Goal: Information Seeking & Learning: Check status

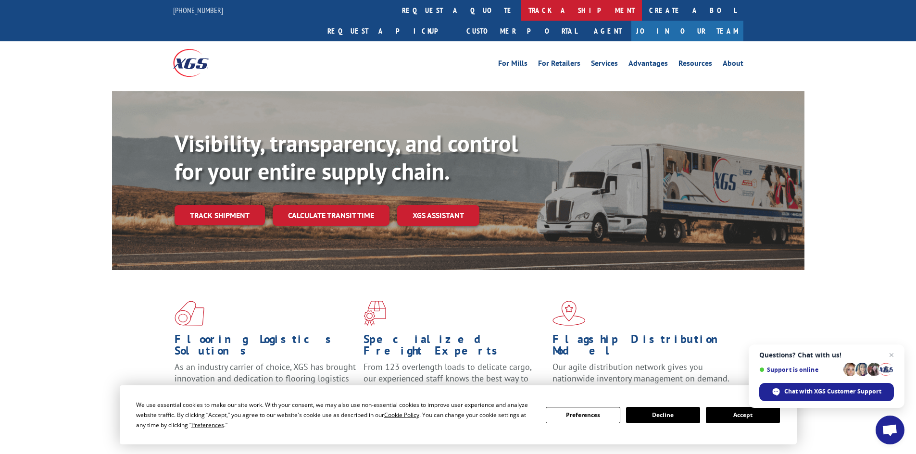
click at [521, 12] on link "track a shipment" at bounding box center [581, 10] width 121 height 21
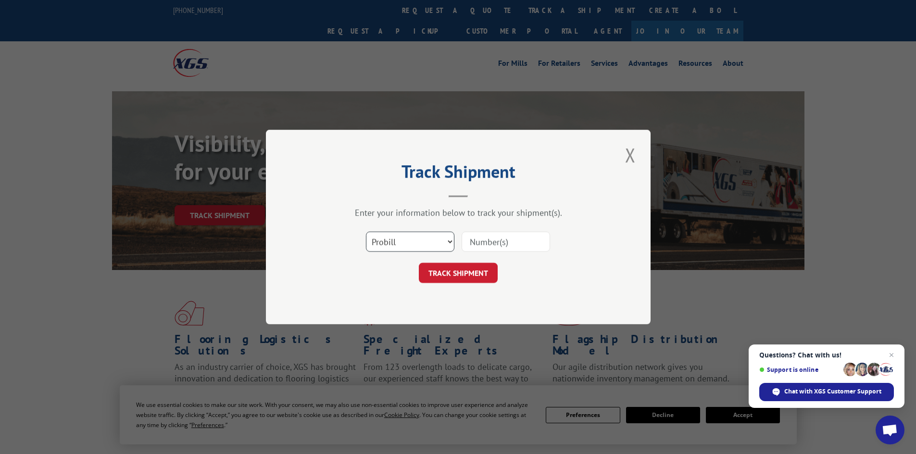
click at [422, 243] on select "Select category... Probill BOL PO" at bounding box center [410, 242] width 88 height 20
click at [490, 242] on input at bounding box center [506, 242] width 88 height 20
paste input "244475182"
type input "244475182"
click at [488, 284] on div "Track Shipment Enter your information below to track your shipment(s). Select c…" at bounding box center [458, 227] width 385 height 195
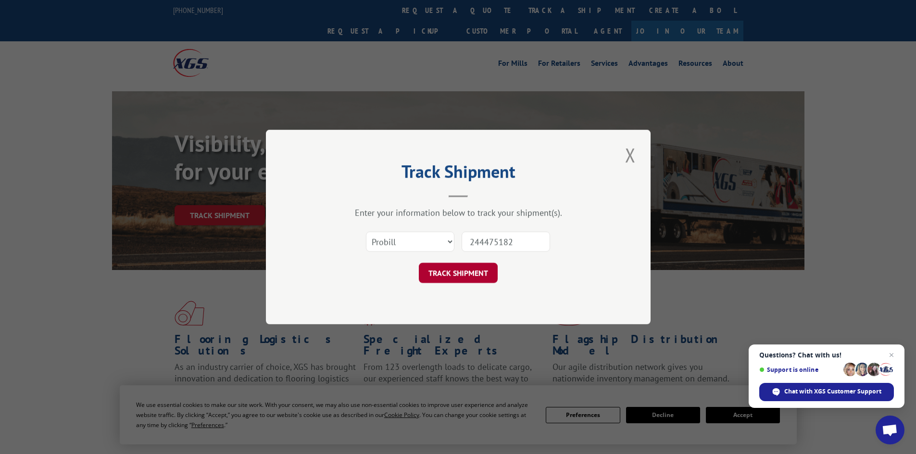
click at [484, 277] on button "TRACK SHIPMENT" at bounding box center [458, 273] width 79 height 20
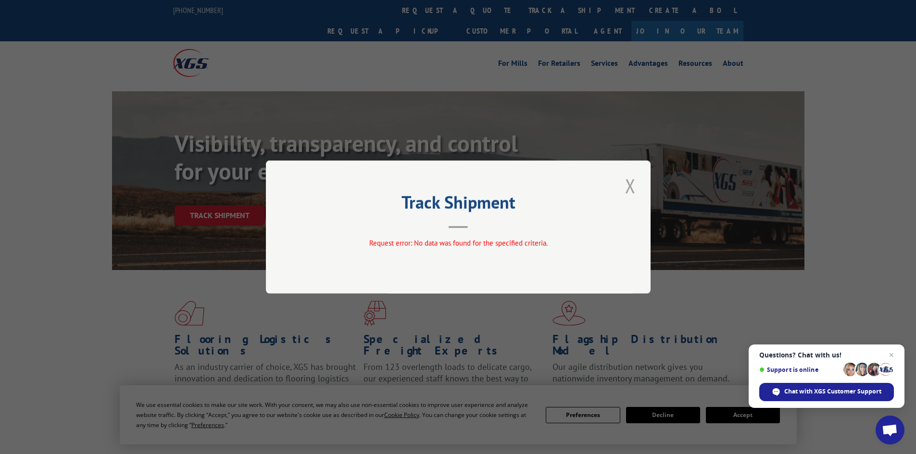
click at [629, 185] on button "Close modal" at bounding box center [630, 186] width 16 height 26
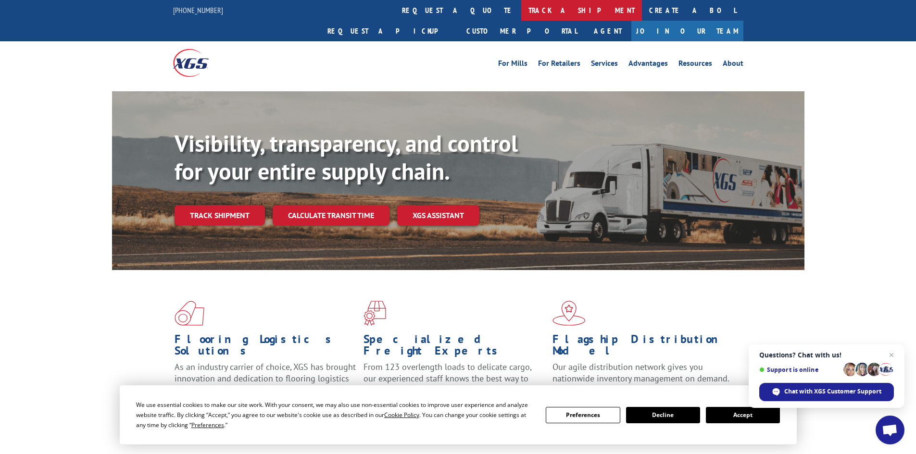
click at [521, 8] on link "track a shipment" at bounding box center [581, 10] width 121 height 21
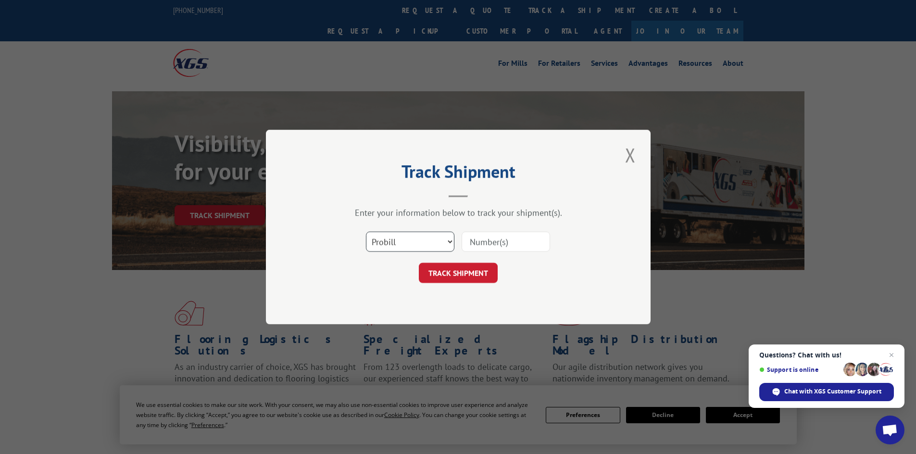
click at [404, 251] on select "Select category... Probill BOL PO" at bounding box center [410, 242] width 88 height 20
select select "bol"
click at [366, 232] on select "Select category... Probill BOL PO" at bounding box center [410, 242] width 88 height 20
click at [497, 245] on input at bounding box center [506, 242] width 88 height 20
paste input "244475182"
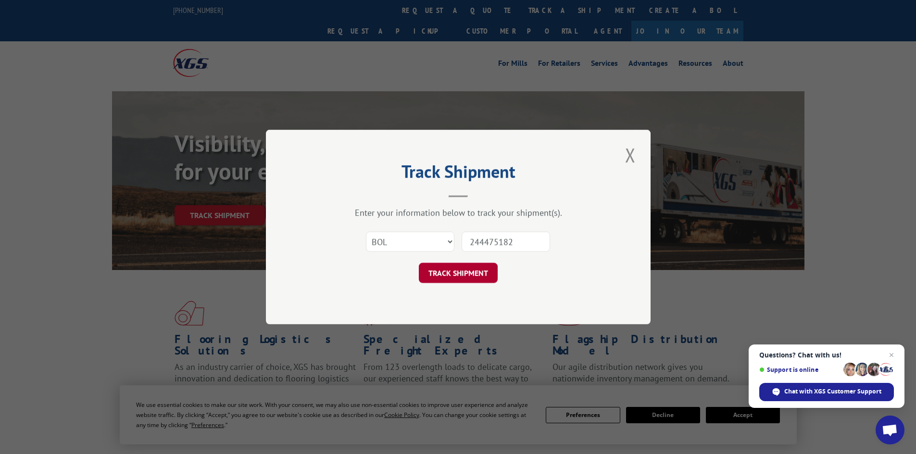
type input "244475182"
click at [467, 275] on button "TRACK SHIPMENT" at bounding box center [458, 273] width 79 height 20
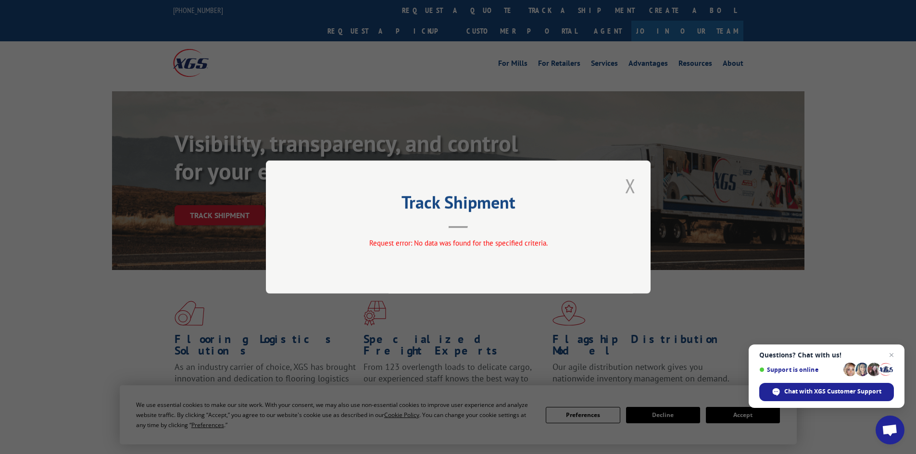
click at [628, 180] on button "Close modal" at bounding box center [630, 186] width 16 height 26
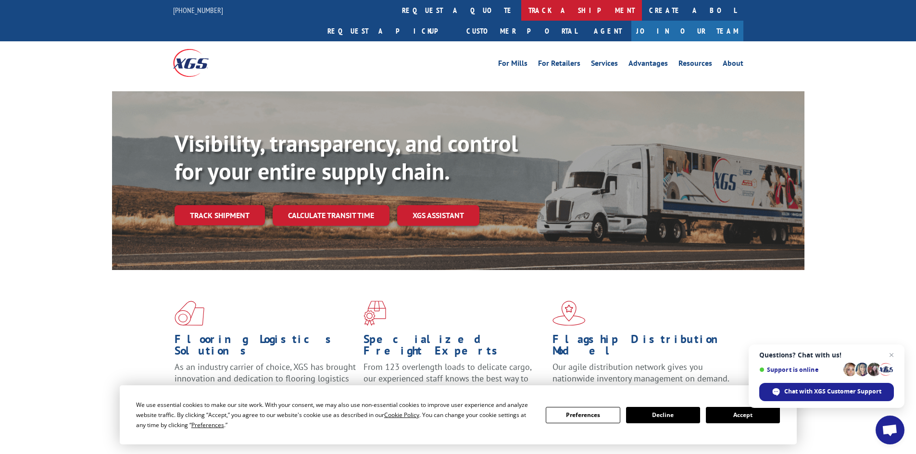
click at [521, 12] on link "track a shipment" at bounding box center [581, 10] width 121 height 21
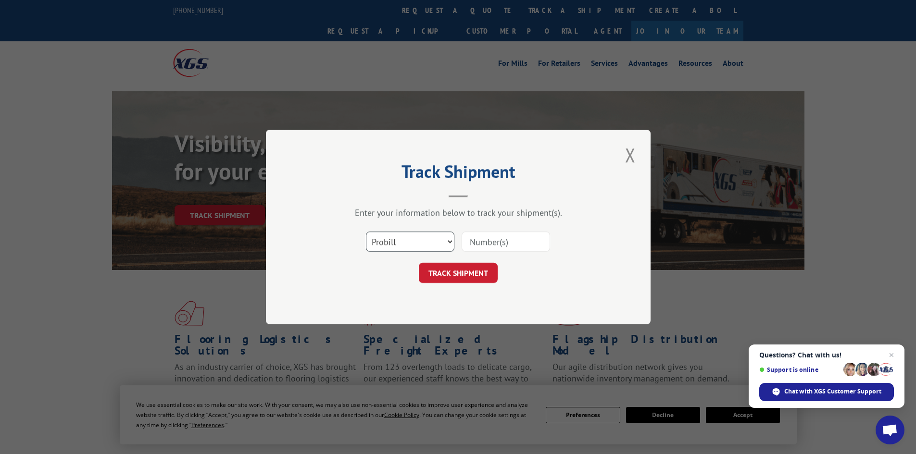
click at [441, 247] on select "Select category... Probill BOL PO" at bounding box center [410, 242] width 88 height 20
select select "po"
click at [366, 232] on select "Select category... Probill BOL PO" at bounding box center [410, 242] width 88 height 20
click at [476, 239] on input at bounding box center [506, 242] width 88 height 20
paste input "56555602"
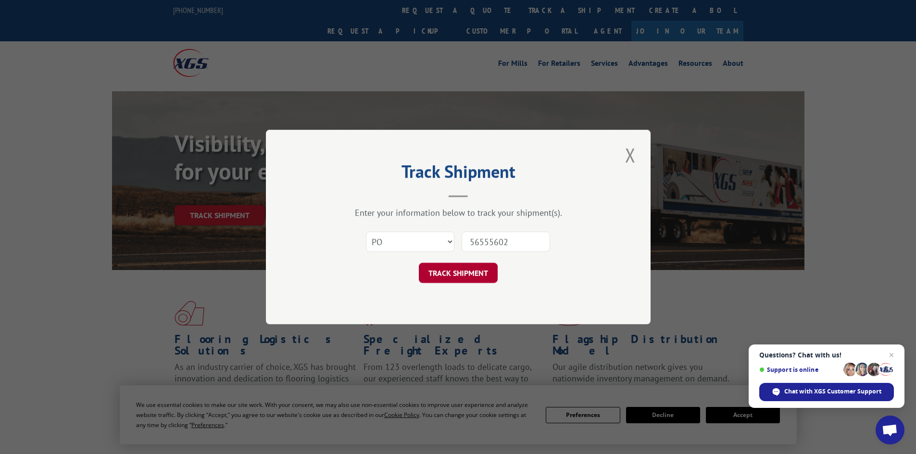
type input "56555602"
click at [459, 279] on button "TRACK SHIPMENT" at bounding box center [458, 273] width 79 height 20
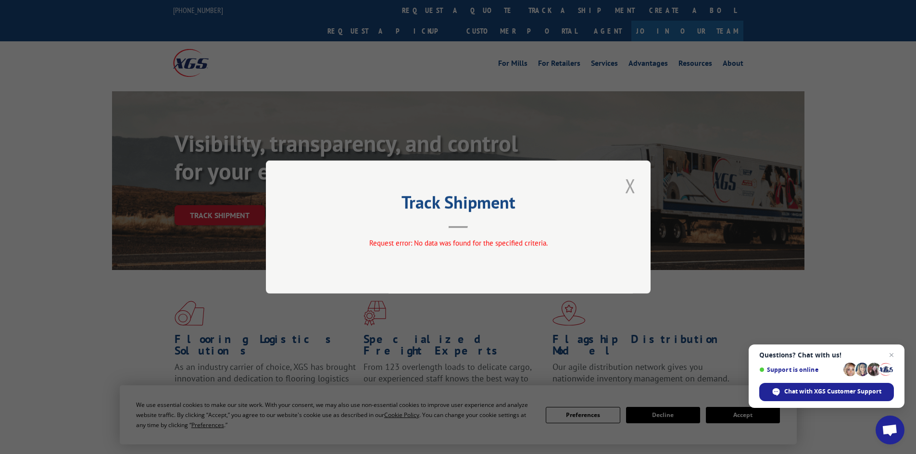
click at [632, 184] on button "Close modal" at bounding box center [630, 186] width 16 height 26
